Goal: Task Accomplishment & Management: Complete application form

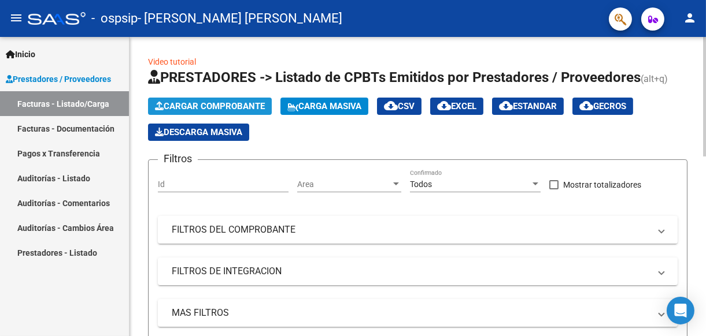
click at [182, 102] on span "Cargar Comprobante" at bounding box center [210, 106] width 110 height 10
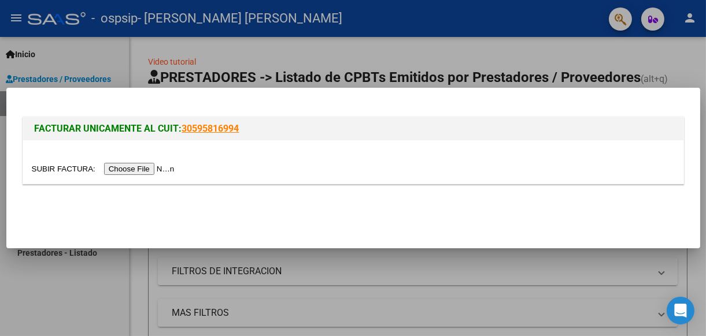
click at [142, 169] on input "file" at bounding box center [105, 169] width 146 height 12
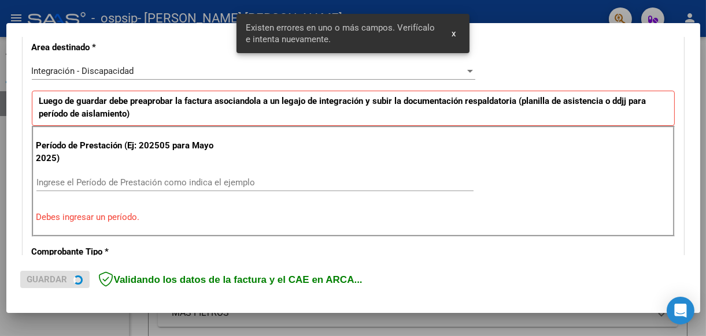
scroll to position [290, 0]
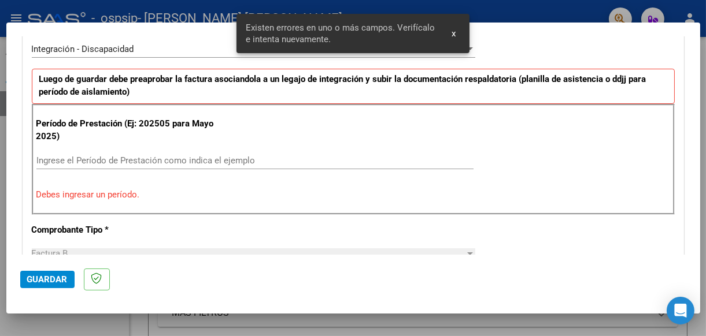
click at [160, 158] on input "Ingrese el Período de Prestación como indica el ejemplo" at bounding box center [254, 161] width 437 height 10
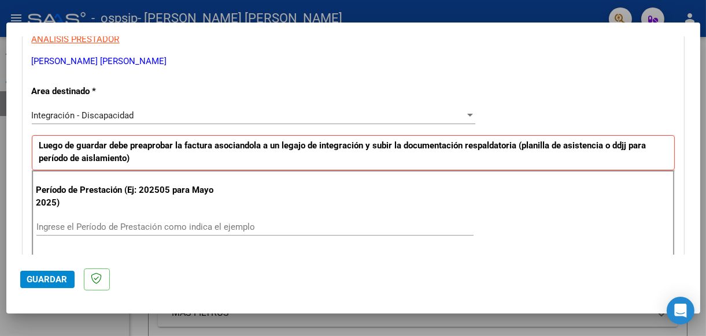
scroll to position [231, 0]
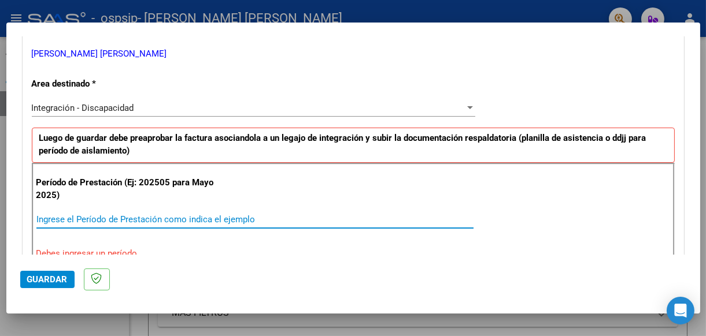
click at [179, 214] on input "Ingrese el Período de Prestación como indica el ejemplo" at bounding box center [254, 219] width 437 height 10
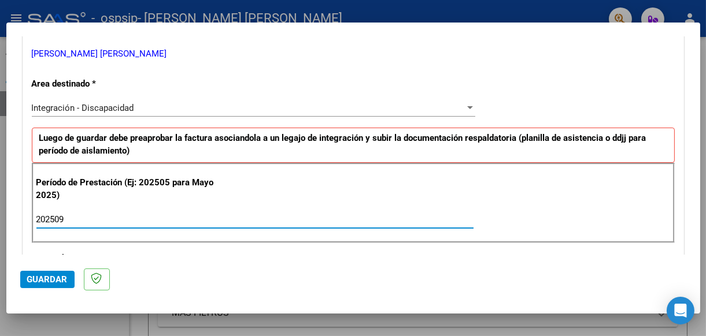
type input "202509"
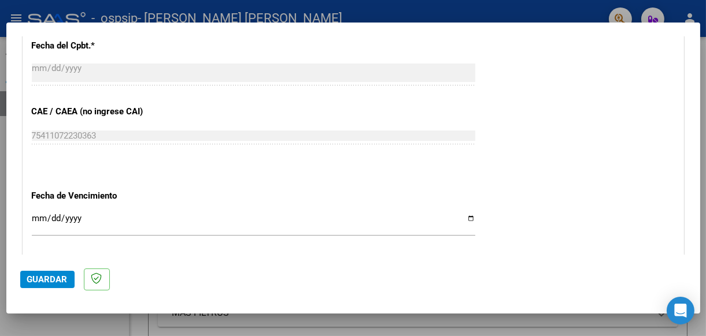
scroll to position [694, 0]
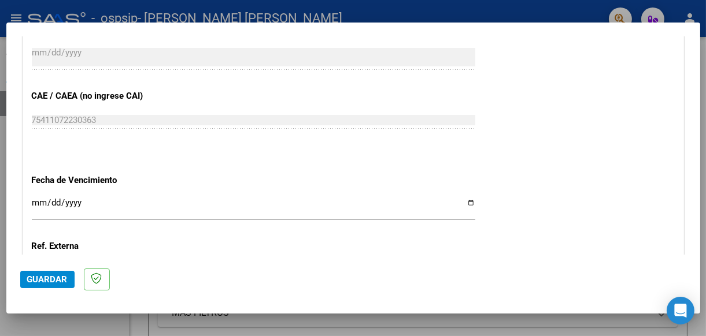
click at [464, 198] on input "Ingresar la fecha" at bounding box center [253, 207] width 443 height 18
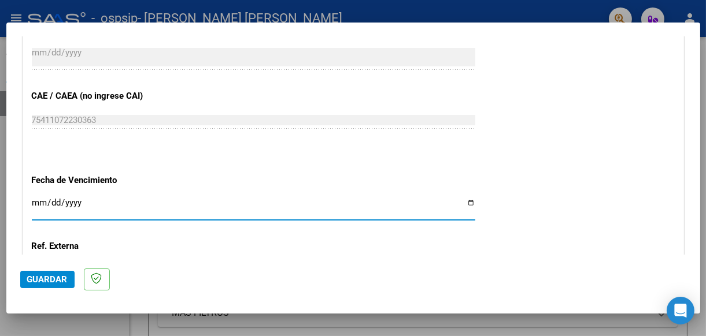
type input "[DATE]"
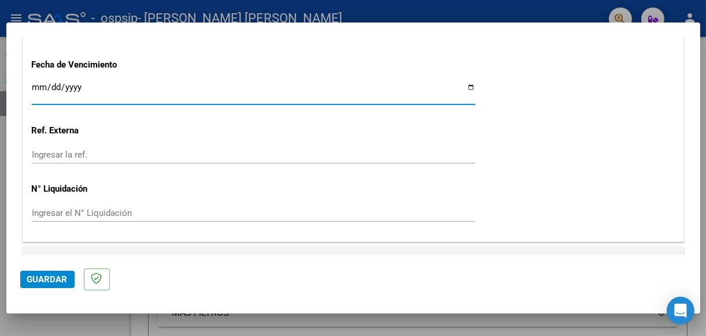
scroll to position [830, 0]
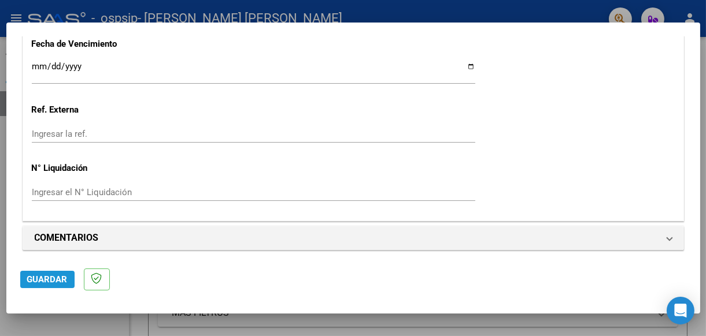
click at [50, 280] on span "Guardar" at bounding box center [47, 280] width 40 height 10
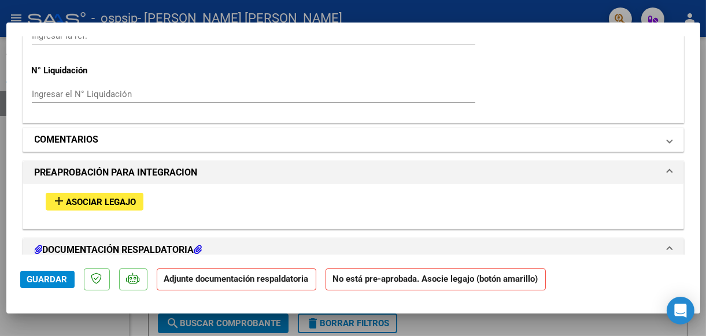
scroll to position [925, 0]
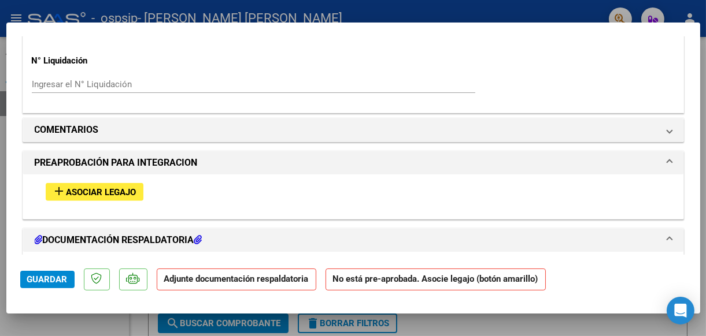
click at [116, 183] on button "add Asociar Legajo" at bounding box center [95, 192] width 98 height 18
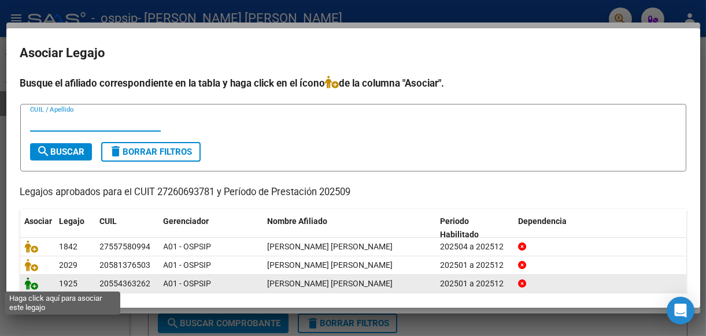
click at [30, 279] on icon at bounding box center [32, 283] width 14 height 13
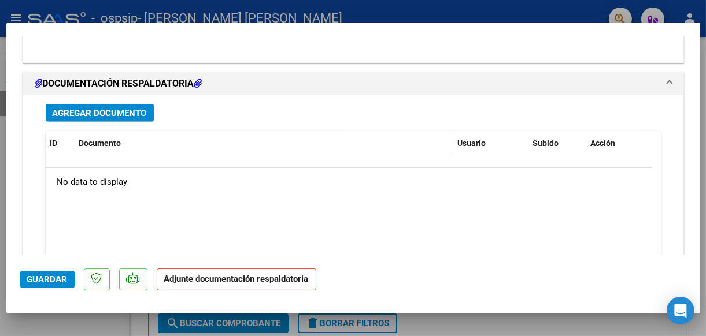
scroll to position [1244, 0]
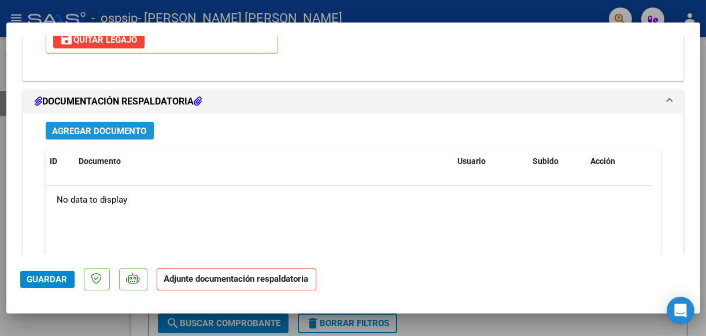
click at [116, 126] on span "Agregar Documento" at bounding box center [100, 131] width 94 height 10
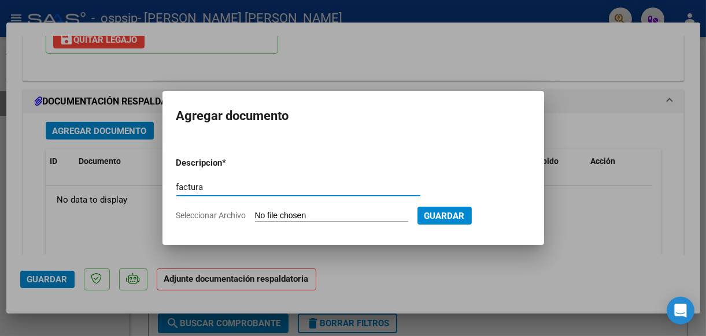
type input "factura"
click at [274, 214] on input "Seleccionar Archivo" at bounding box center [331, 216] width 153 height 11
type input "C:\fakepath\[PERSON_NAME]pdf"
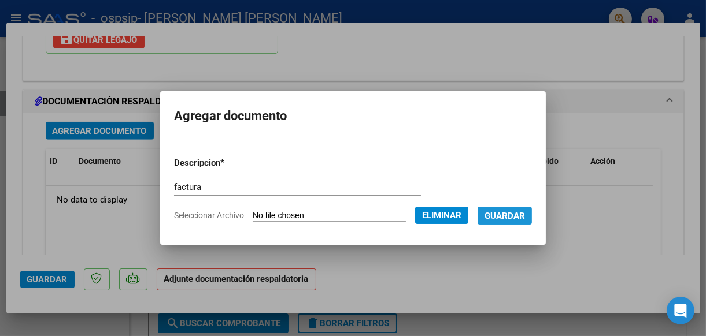
click at [525, 212] on span "Guardar" at bounding box center [504, 216] width 40 height 10
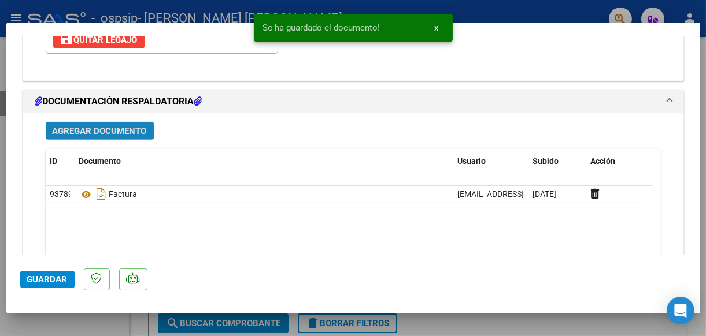
click at [83, 126] on span "Agregar Documento" at bounding box center [100, 131] width 94 height 10
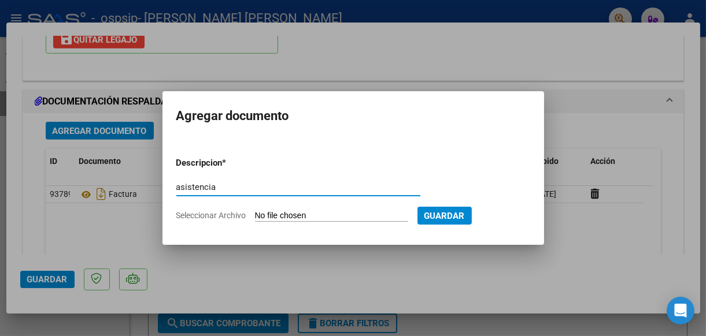
type input "asistencia"
click at [278, 216] on input "Seleccionar Archivo" at bounding box center [331, 216] width 153 height 11
type input "C:\fakepath\[PERSON_NAME].pdf"
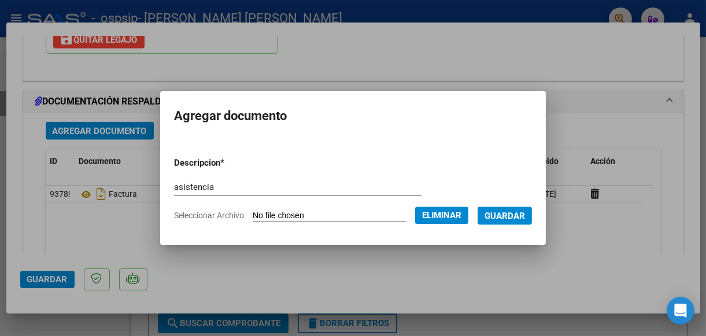
click at [517, 212] on span "Guardar" at bounding box center [504, 216] width 40 height 10
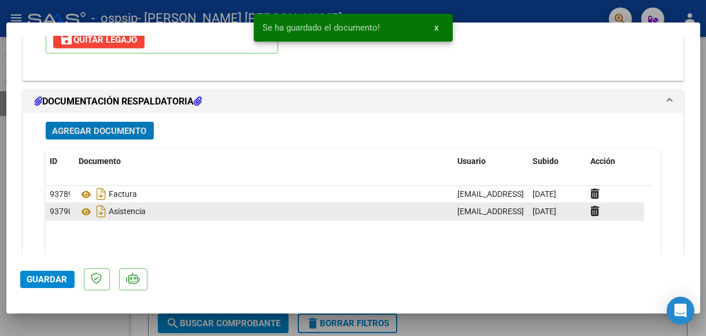
scroll to position [1302, 0]
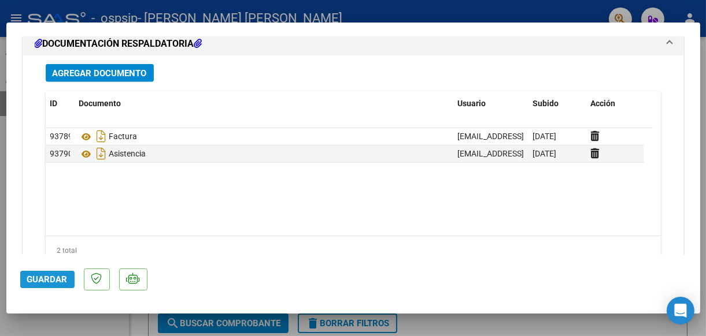
click at [50, 279] on span "Guardar" at bounding box center [47, 280] width 40 height 10
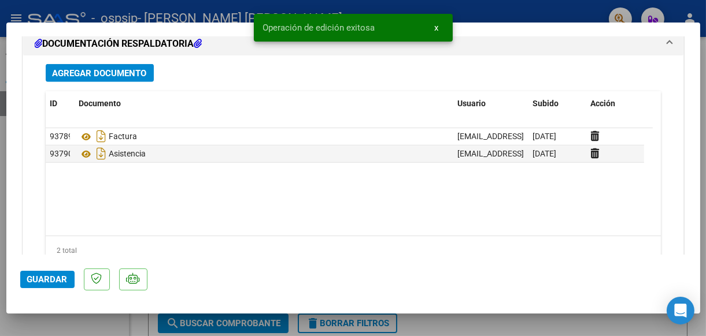
click at [62, 326] on div at bounding box center [353, 168] width 706 height 336
type input "$ 0,00"
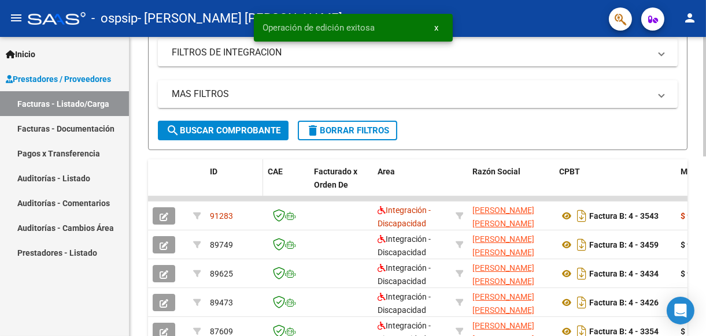
scroll to position [231, 0]
